Goal: Obtain resource: Download file/media

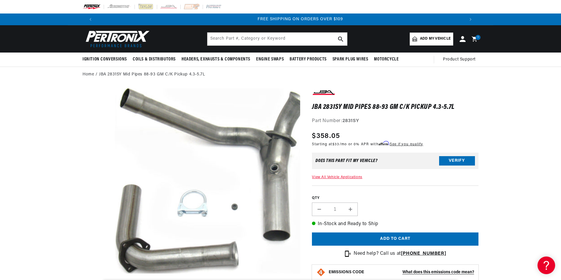
scroll to position [0, 734]
click at [252, 39] on input "text" at bounding box center [278, 39] width 140 height 13
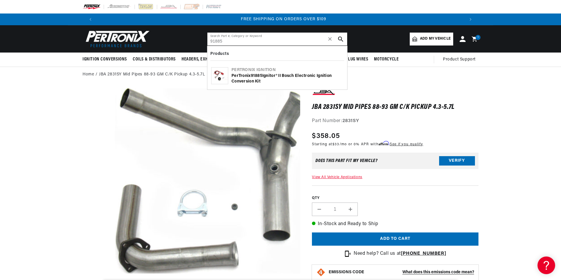
type input "91885"
click at [256, 78] on div "PerTronix 91885 Ignitor® II Bosch Electronic Ignition Conversion Kit" at bounding box center [288, 78] width 112 height 11
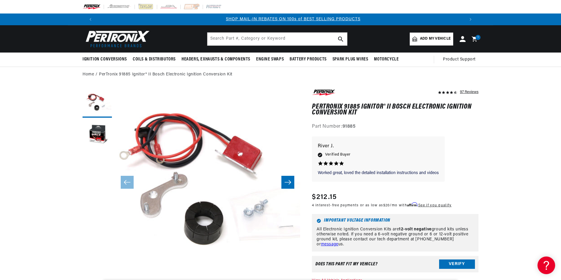
scroll to position [0, 367]
click at [244, 43] on input "text" at bounding box center [278, 39] width 140 height 13
type input "d100700"
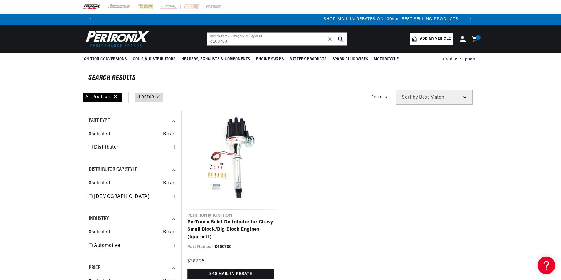
scroll to position [0, 367]
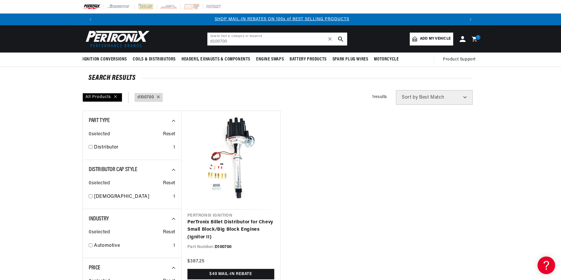
drag, startPoint x: 182, startPoint y: 41, endPoint x: 149, endPoint y: 42, distance: 33.0
click at [149, 42] on header "BETTER SEARCH RESULTS Add your vehicle's year, make, and model to find parts be…" at bounding box center [281, 38] width 426 height 27
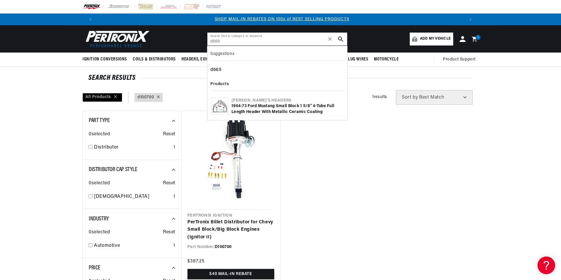
type input "d668"
click at [273, 111] on div "1964-73 Ford Mustang Small Block 1 5/8" 4-Tube Full Length Header with Metallic…" at bounding box center [288, 108] width 112 height 11
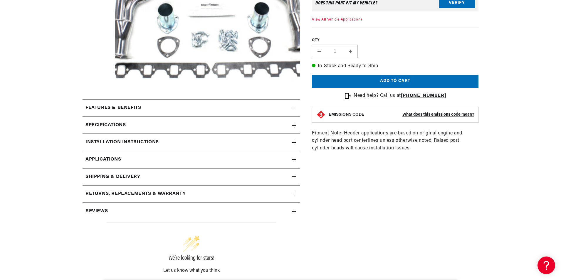
scroll to position [206, 0]
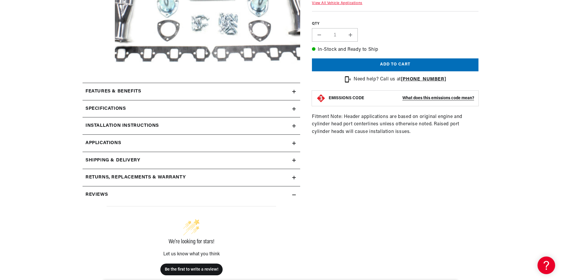
click at [163, 126] on div "Installation instructions" at bounding box center [188, 126] width 210 height 8
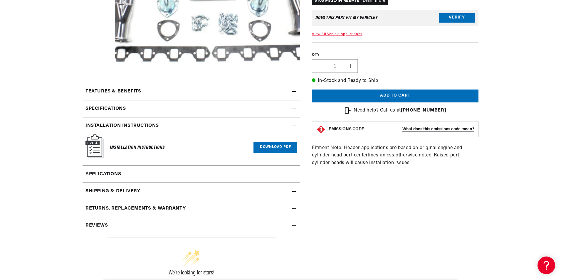
click at [269, 151] on link "Download PDF" at bounding box center [276, 148] width 44 height 11
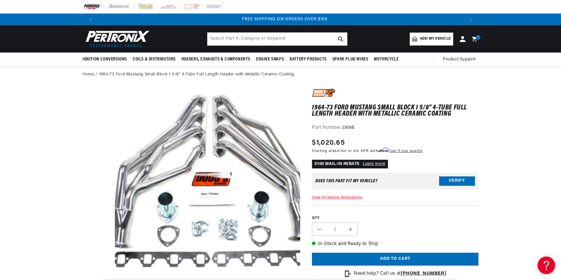
scroll to position [0, 734]
click at [290, 44] on input "text" at bounding box center [278, 39] width 140 height 13
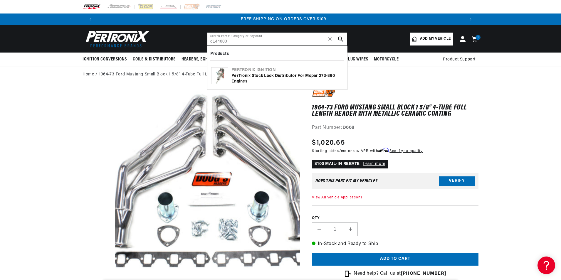
type input "d144600"
click at [290, 75] on div "PerTronix Stock Look Distributor for Mopar 273-360 Engines" at bounding box center [288, 78] width 112 height 11
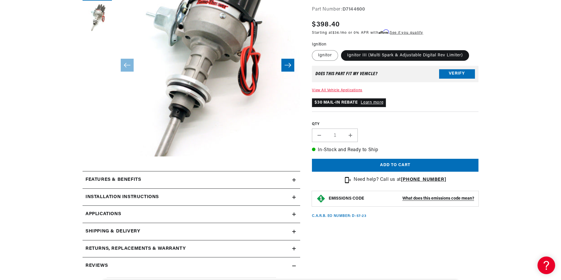
scroll to position [176, 0]
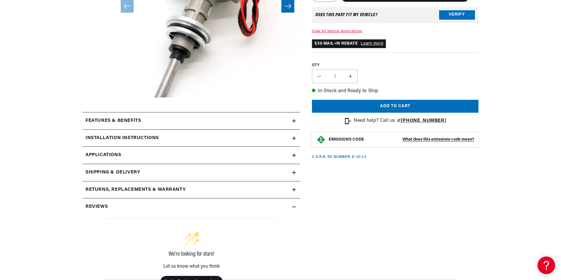
click at [130, 143] on summary "Installation instructions" at bounding box center [192, 138] width 218 height 17
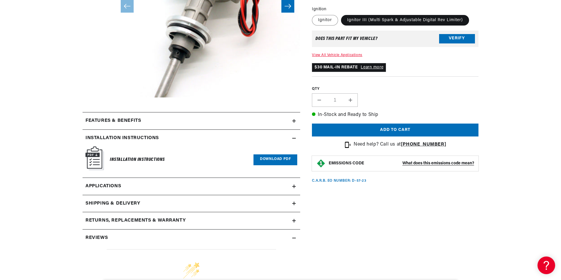
scroll to position [0, 366]
click at [280, 160] on link "Download PDF" at bounding box center [276, 160] width 44 height 11
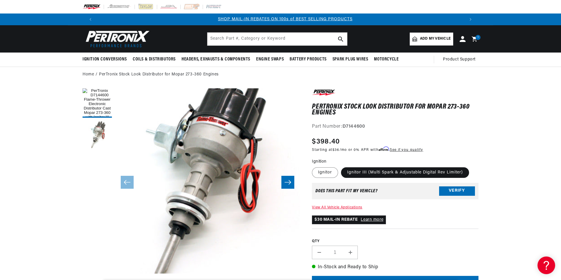
scroll to position [0, 367]
click at [267, 39] on input "text" at bounding box center [278, 39] width 140 height 13
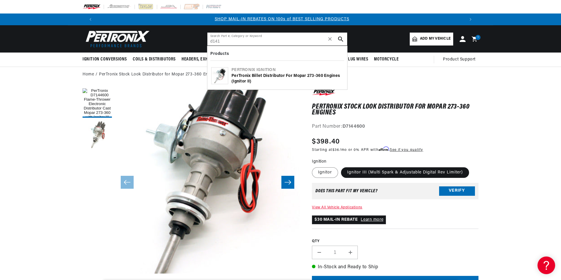
type input "d141"
click at [285, 80] on div "PerTronix Billet Distributor for Mopar 273-360 Engines (Ignitor II)" at bounding box center [288, 78] width 112 height 11
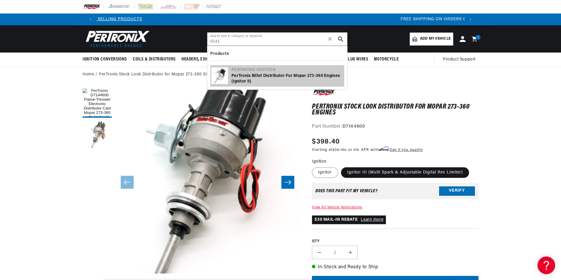
scroll to position [0, 731]
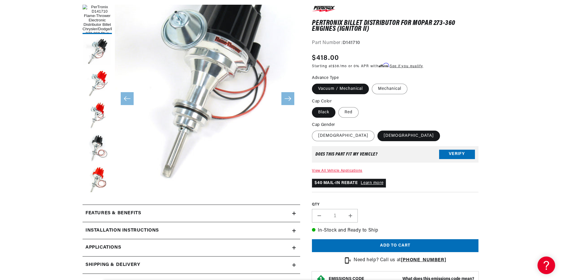
scroll to position [147, 0]
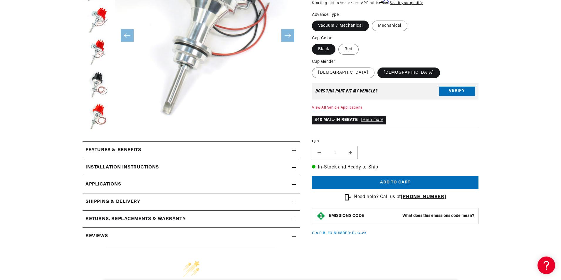
click at [129, 166] on h2 "Installation instructions" at bounding box center [122, 168] width 73 height 8
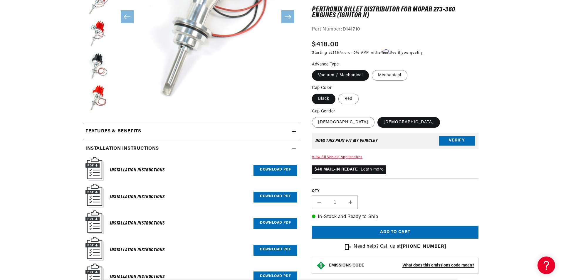
scroll to position [206, 0]
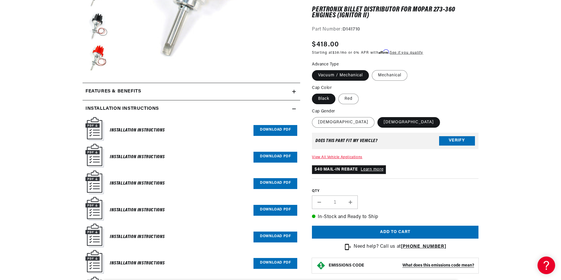
click at [283, 126] on link "Download PDF" at bounding box center [276, 130] width 44 height 11
